Goal: Task Accomplishment & Management: Use online tool/utility

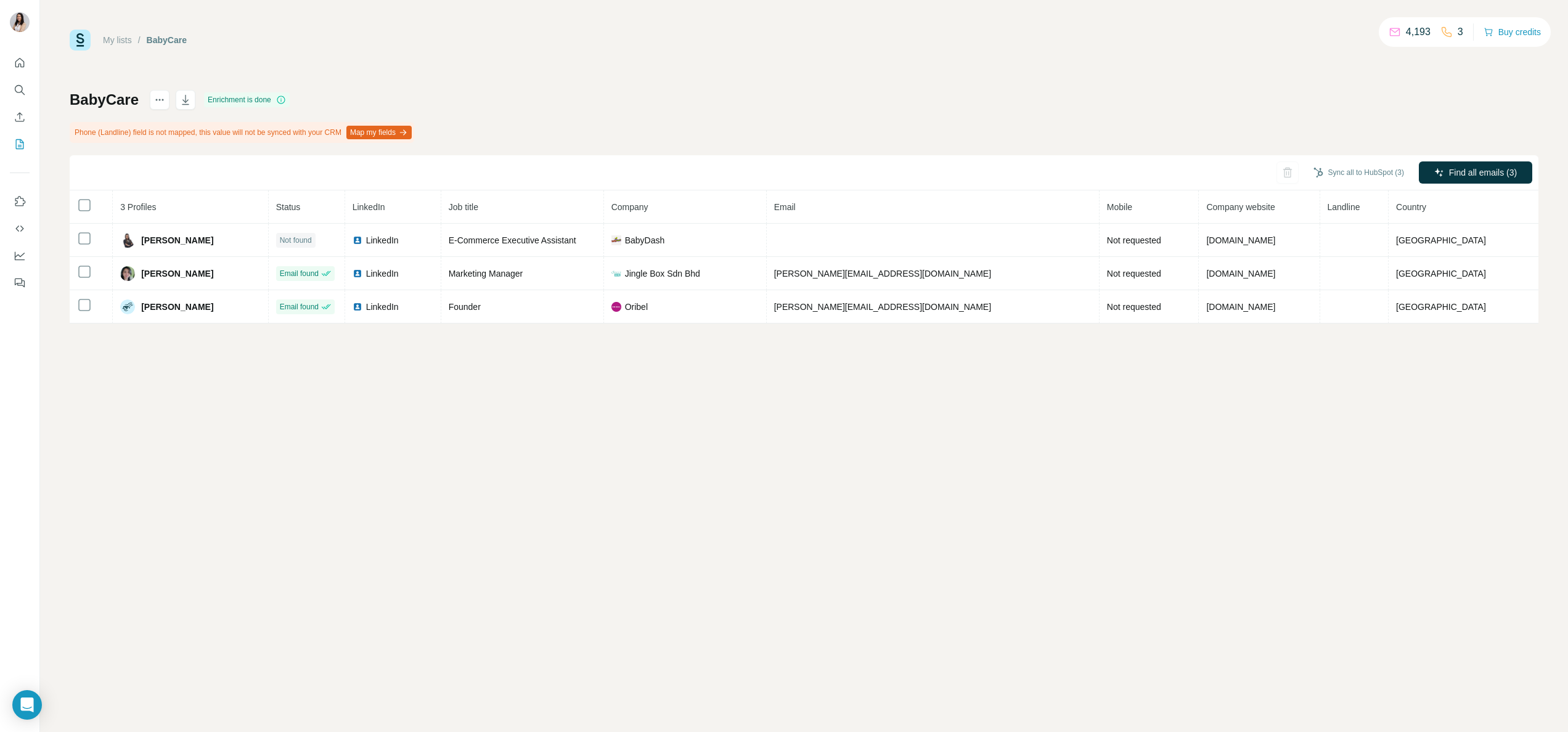
click at [1413, 710] on div "My lists / BabyCare 4,193 3 Buy credits BabyCare Enrichment is done Phone (Land…" at bounding box center [804, 366] width 1527 height 732
click at [1426, 205] on span "Country" at bounding box center [1411, 207] width 30 height 10
drag, startPoint x: 1468, startPoint y: 205, endPoint x: 1334, endPoint y: 435, distance: 266.2
click at [1334, 435] on div "My lists / BabyCare 4,193 3 Buy credits BabyCare Enrichment is done Phone (Land…" at bounding box center [804, 366] width 1527 height 732
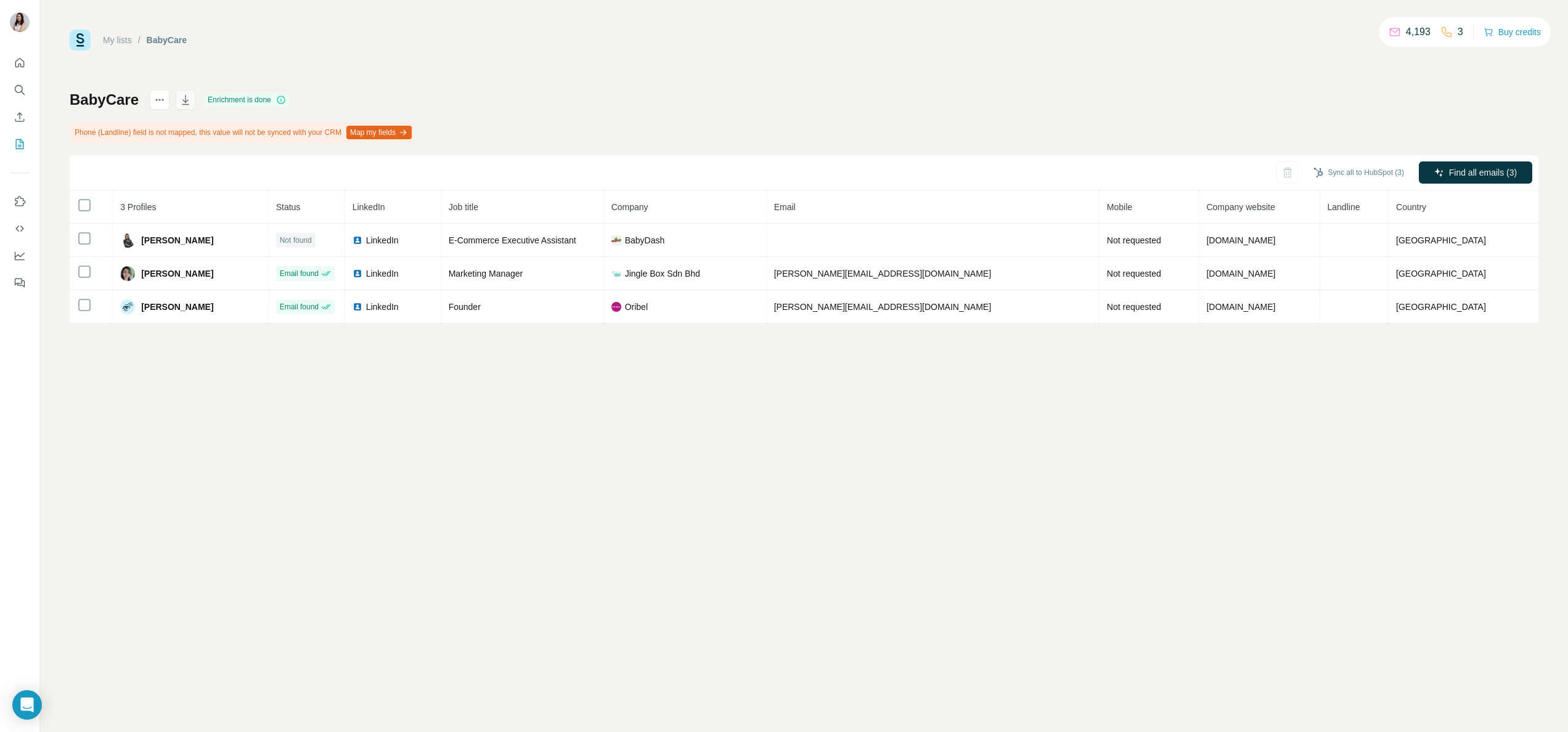
click at [185, 91] on button "button" at bounding box center [185, 100] width 20 height 20
click at [22, 237] on button "Use Surfe API" at bounding box center [20, 229] width 20 height 22
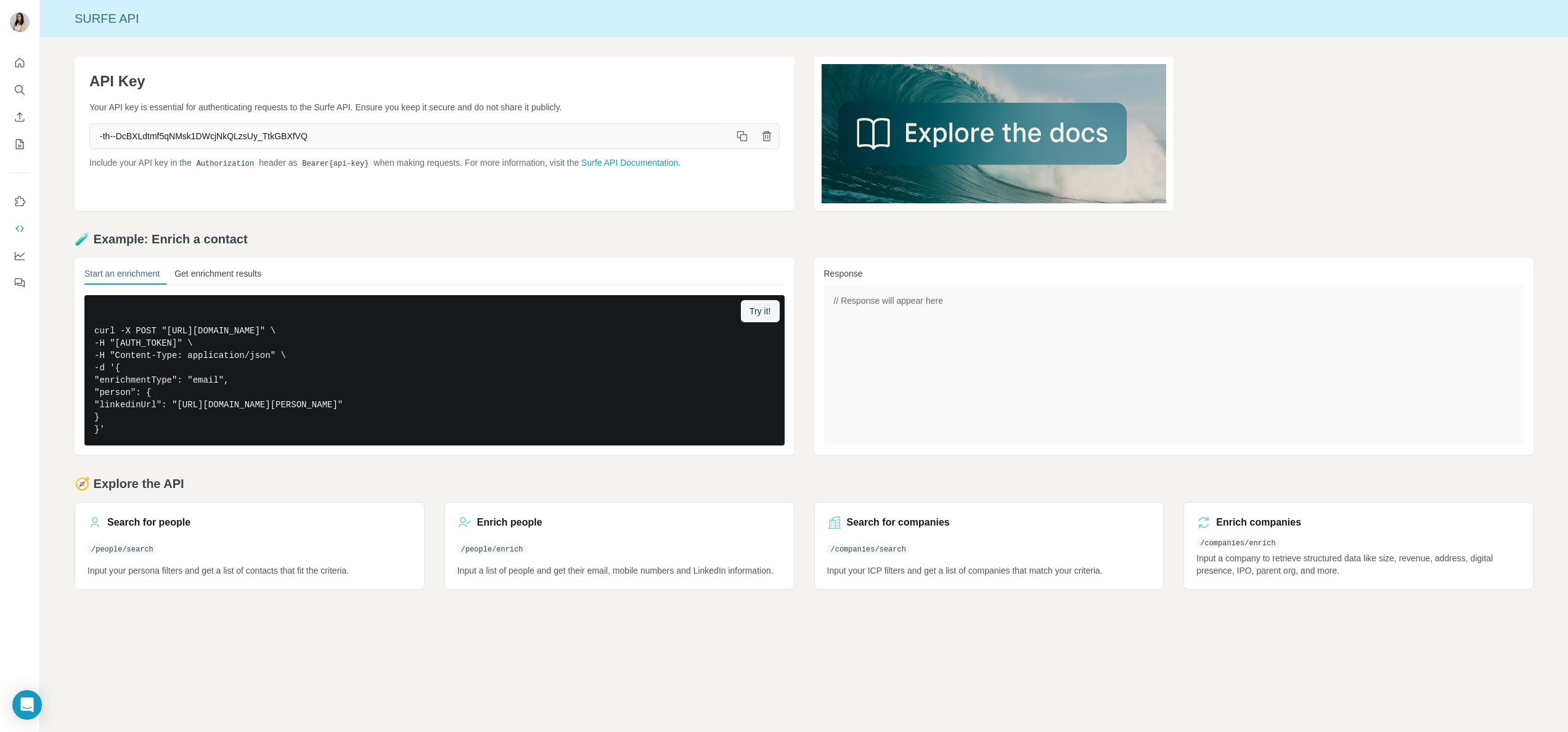
click at [236, 284] on button "Get enrichment results" at bounding box center [218, 275] width 87 height 17
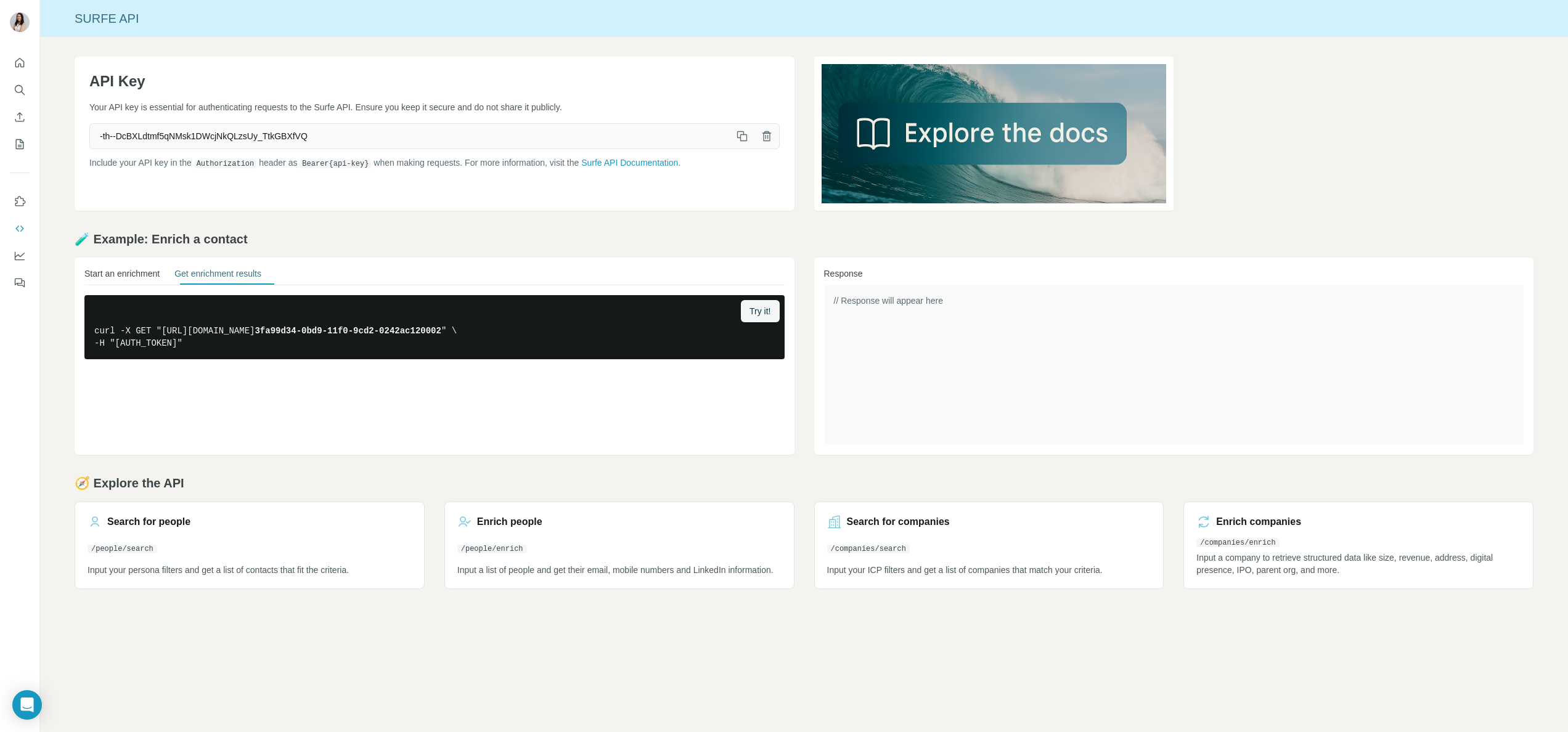
click at [146, 282] on button "Start an enrichment" at bounding box center [122, 275] width 76 height 17
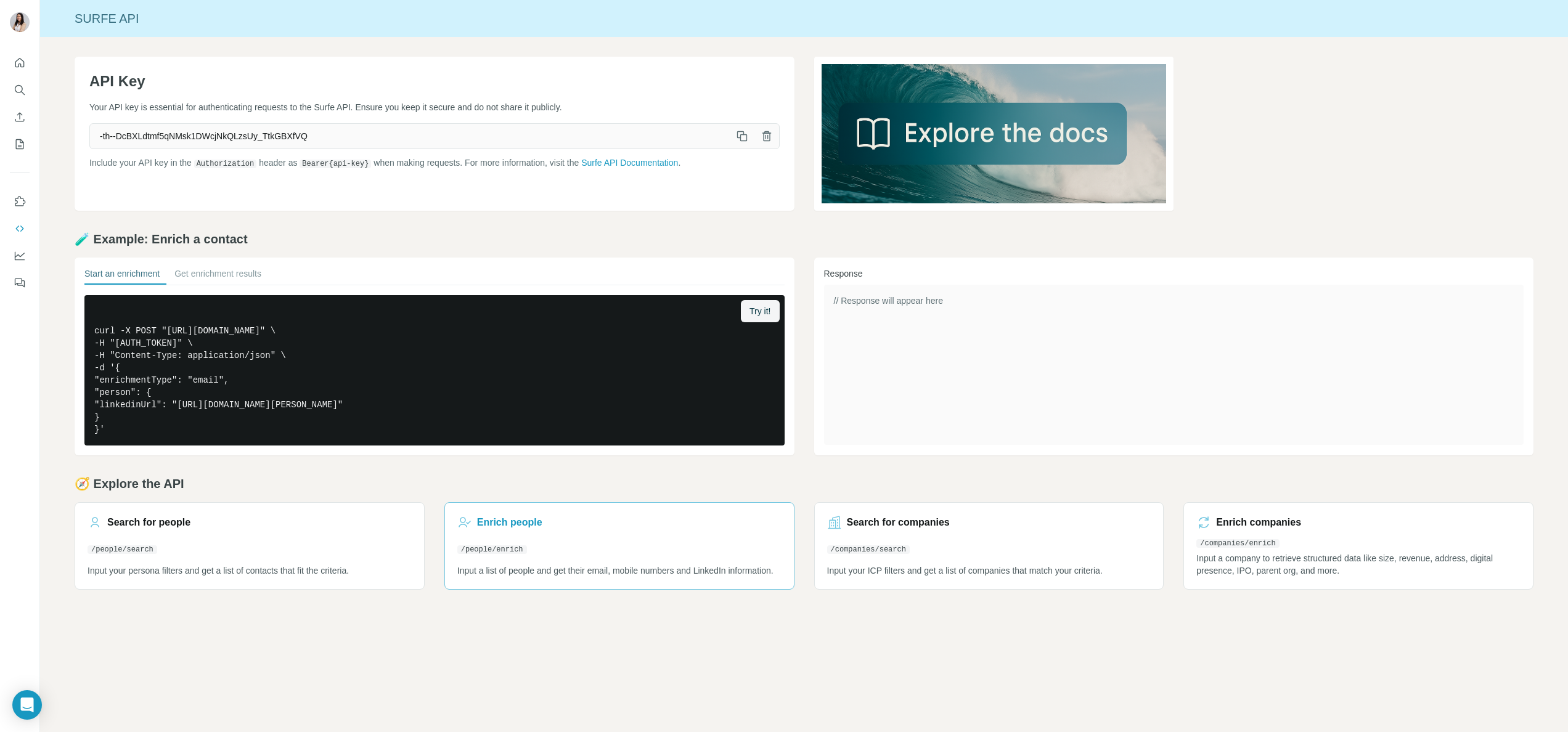
click at [508, 517] on h3 "Enrich people" at bounding box center [509, 522] width 65 height 15
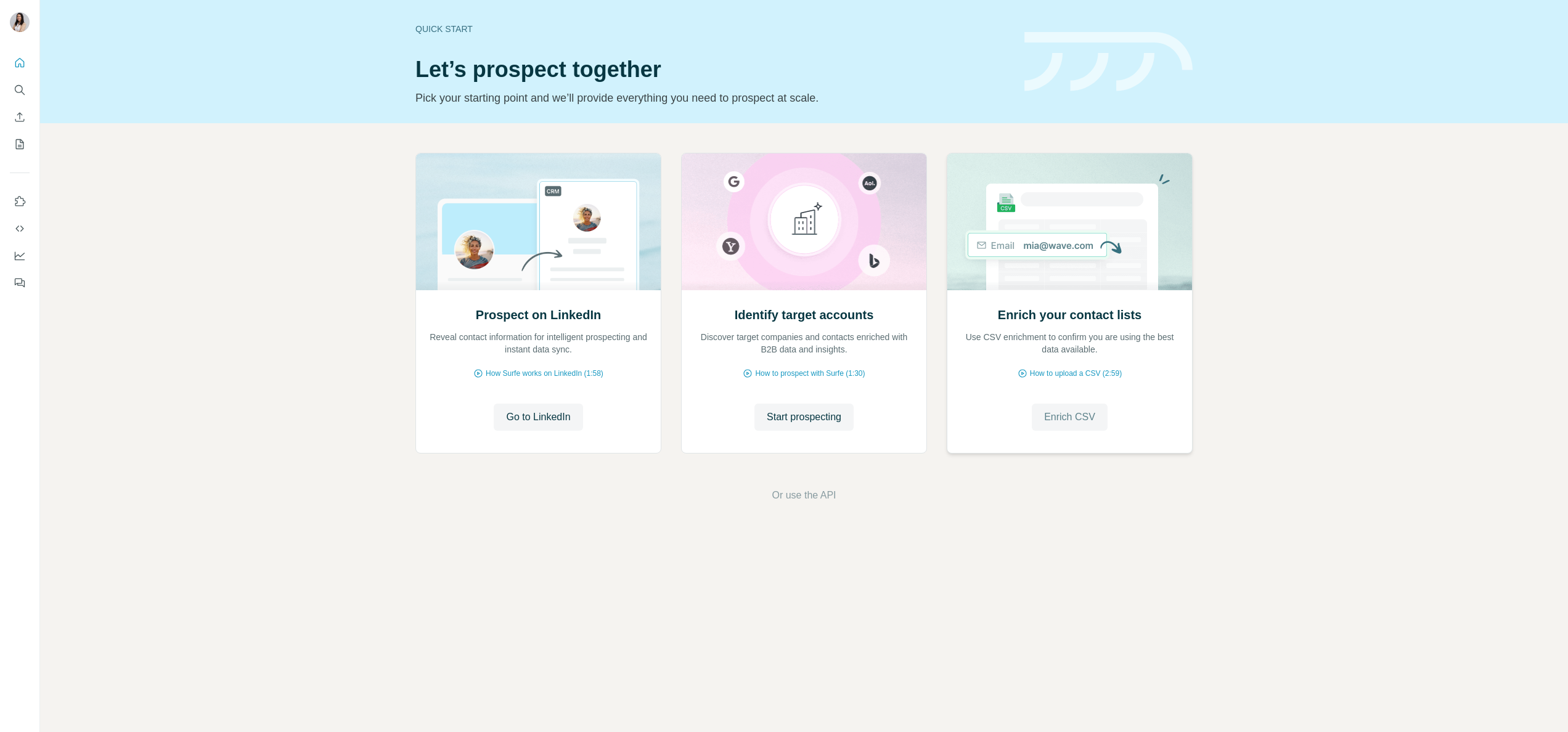
click at [1069, 419] on span "Enrich CSV" at bounding box center [1069, 417] width 51 height 15
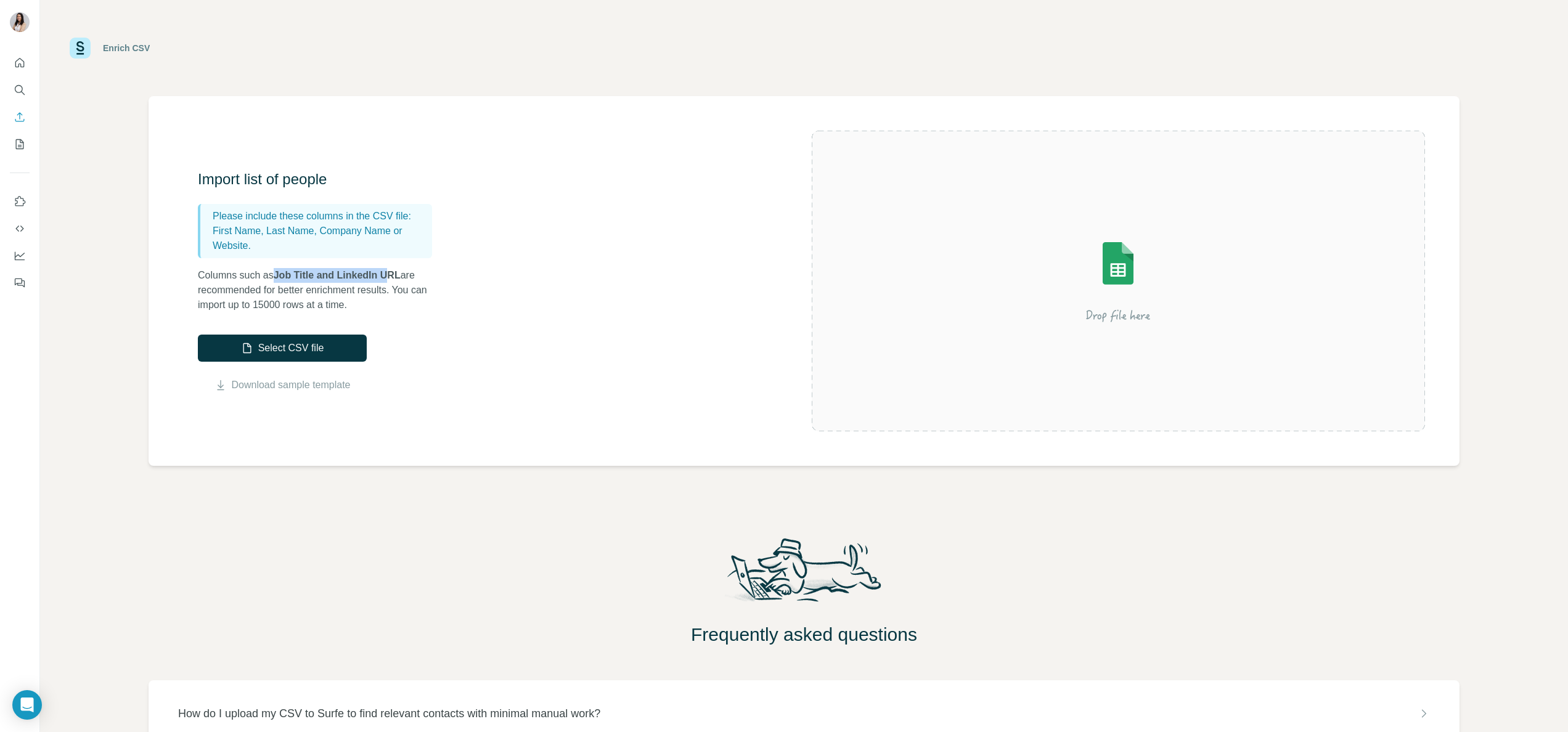
drag, startPoint x: 280, startPoint y: 274, endPoint x: 392, endPoint y: 275, distance: 112.0
click at [392, 275] on span "Job Title and LinkedIn URL" at bounding box center [337, 275] width 127 height 10
drag, startPoint x: 392, startPoint y: 275, endPoint x: 387, endPoint y: 282, distance: 8.6
click at [387, 282] on p "Columns such as Job Title and LinkedIn URL are recommended for better enrichmen…" at bounding box center [321, 289] width 246 height 44
click at [395, 264] on div "Import list of people Please include these columns in the CSV file: First Name,…" at bounding box center [321, 241] width 246 height 143
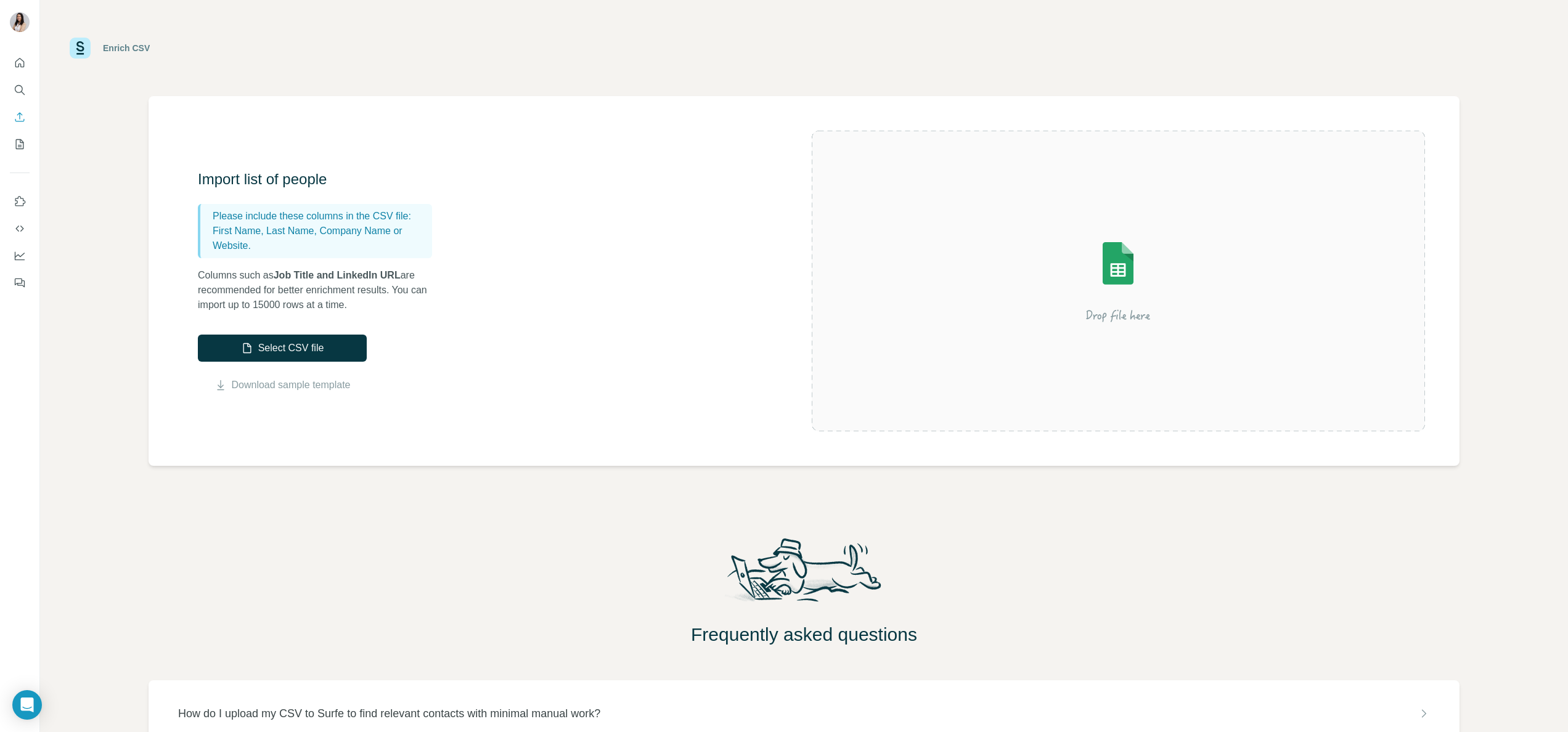
scroll to position [82, 0]
